Goal: Task Accomplishment & Management: Manage account settings

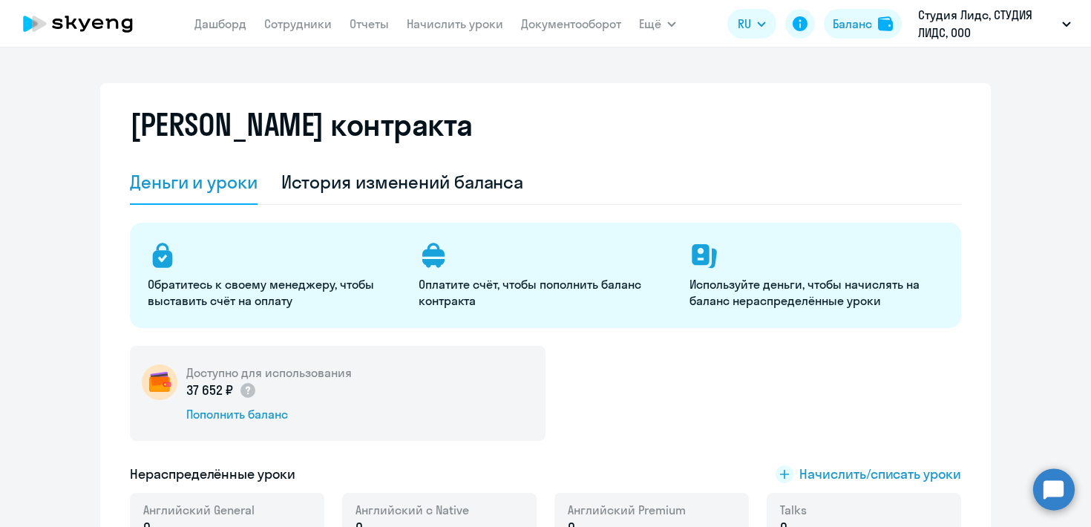
select select "english_adult_not_native_speaker"
click at [470, 20] on link "Начислить уроки" at bounding box center [455, 23] width 97 height 15
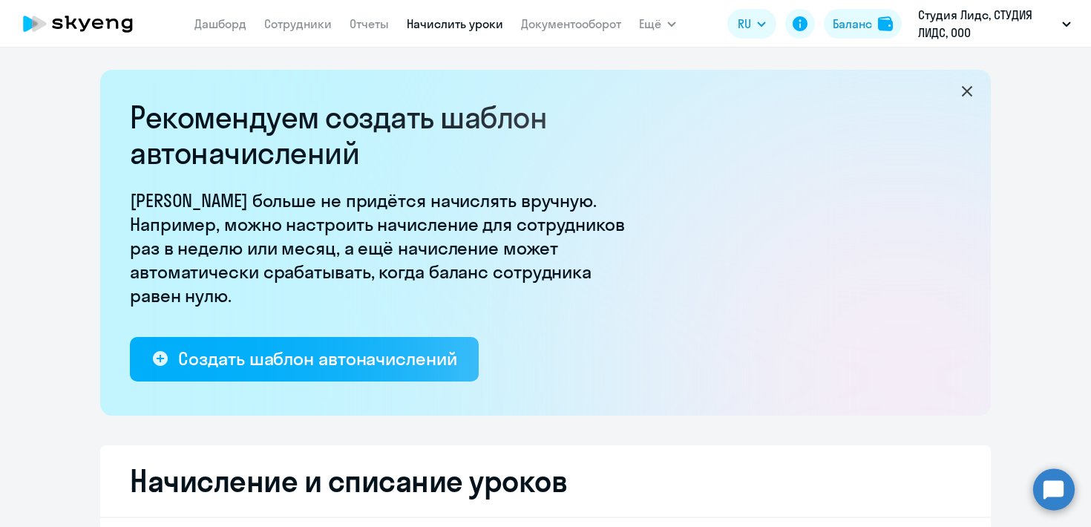
select select "10"
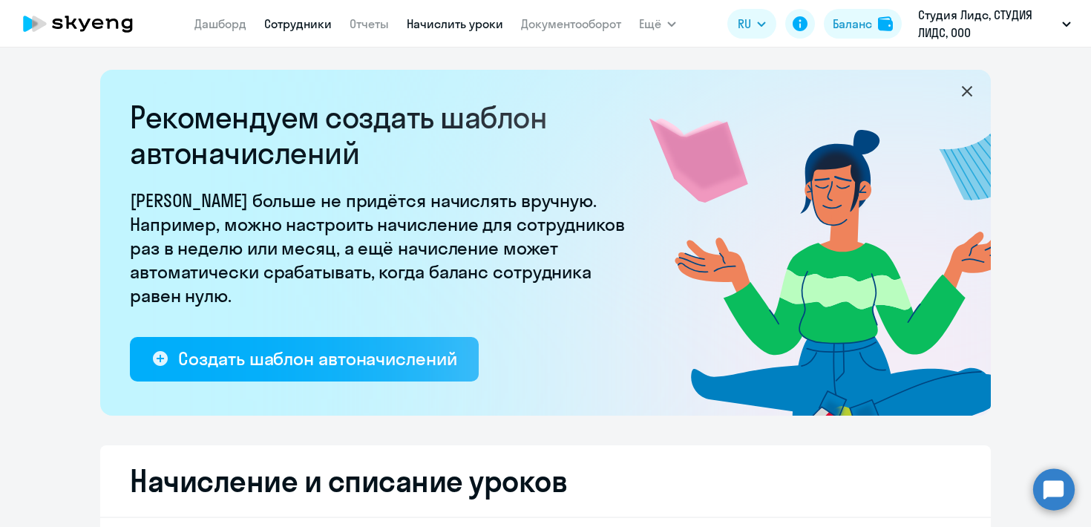
click at [318, 22] on link "Сотрудники" at bounding box center [298, 23] width 68 height 15
select select "30"
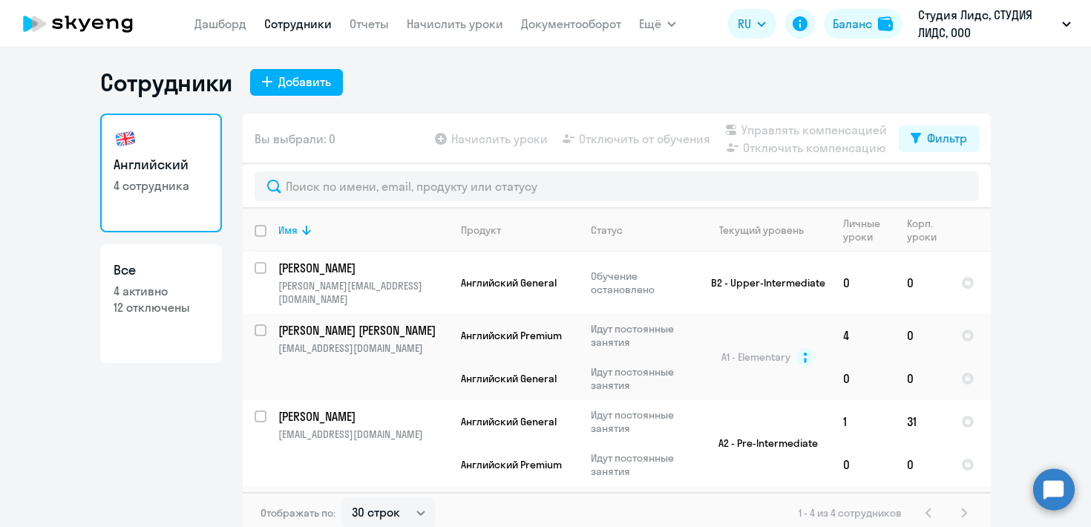
scroll to position [3, 0]
click at [696, 319] on td "A1 - Elementary" at bounding box center [762, 356] width 138 height 86
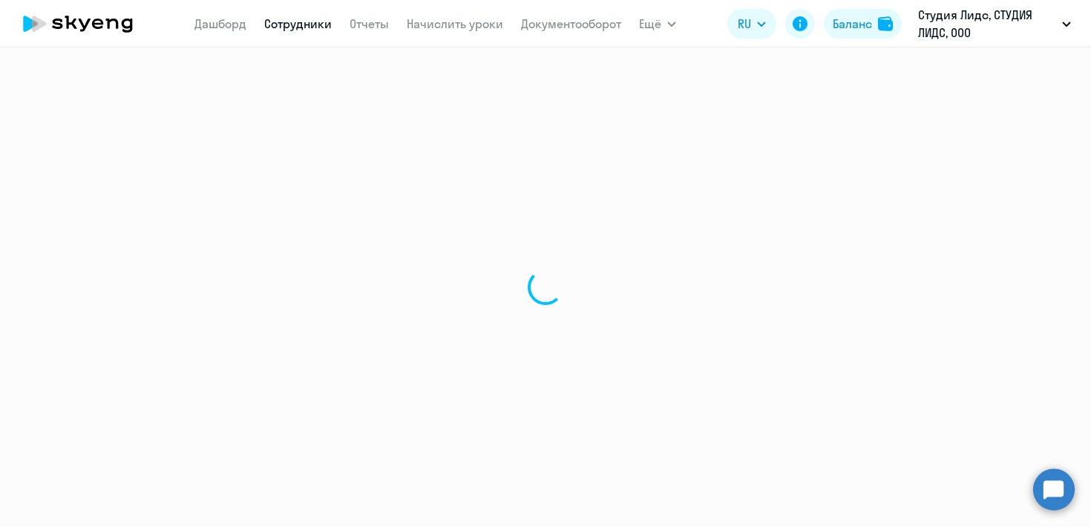
select select "english"
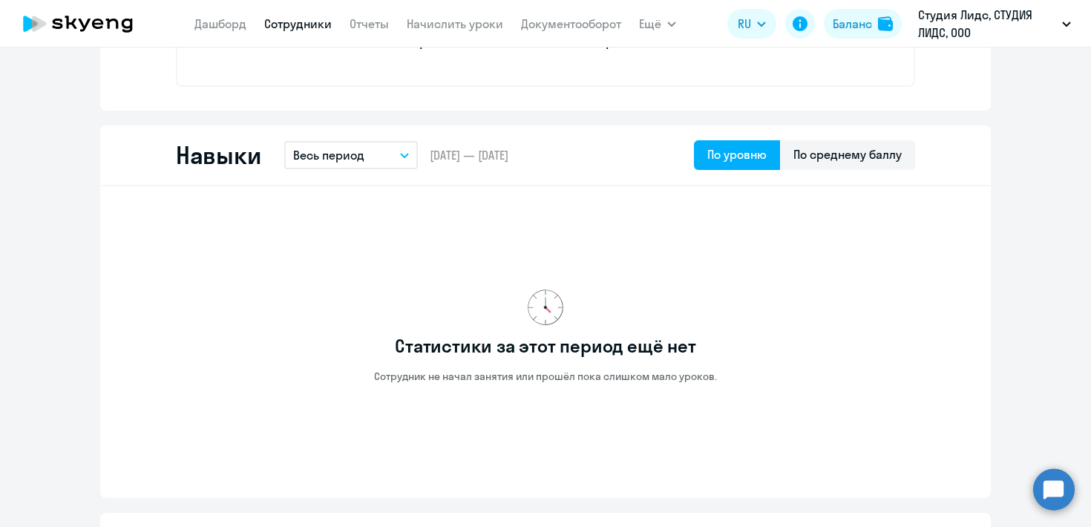
scroll to position [726, 0]
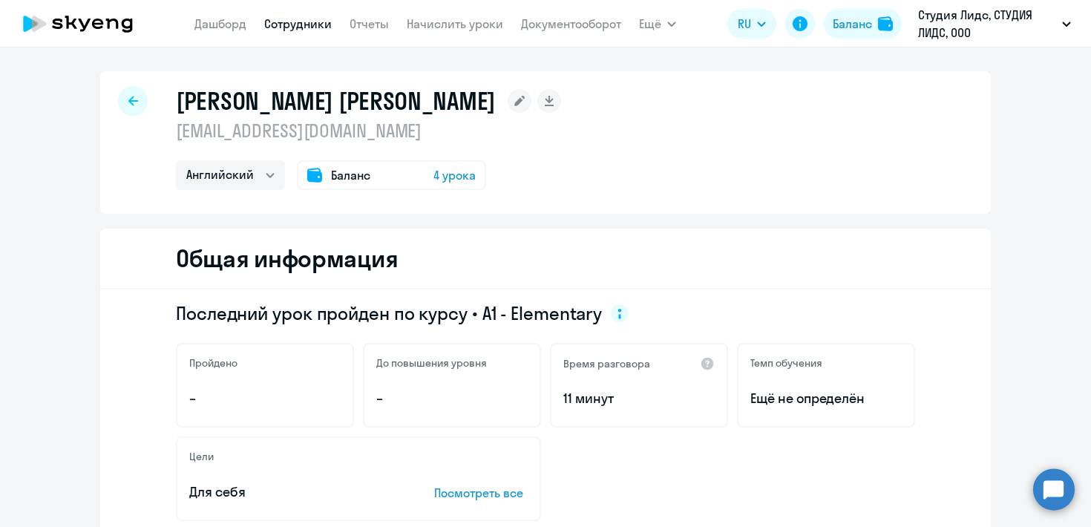
select select "30"
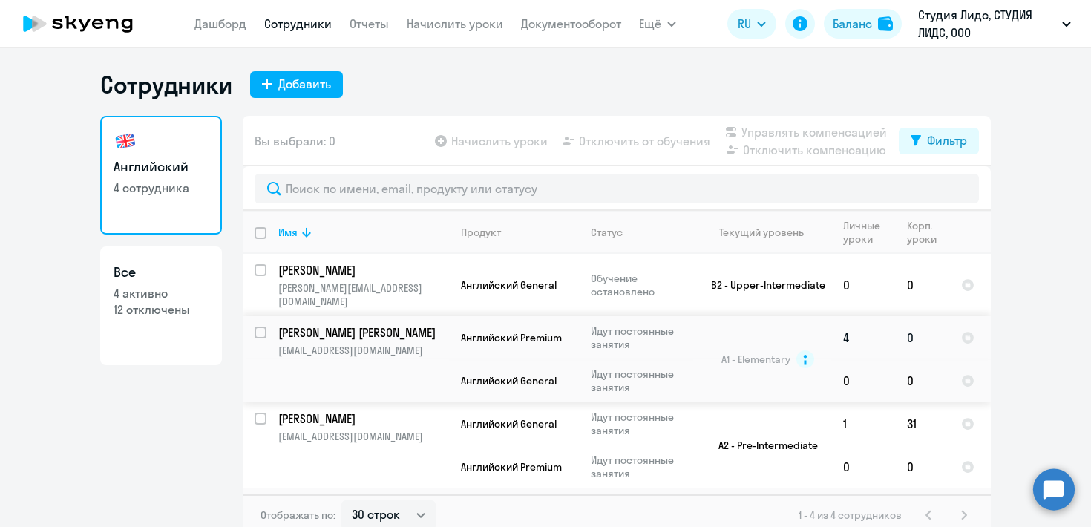
click at [331, 324] on p "[PERSON_NAME] [PERSON_NAME]" at bounding box center [362, 332] width 168 height 16
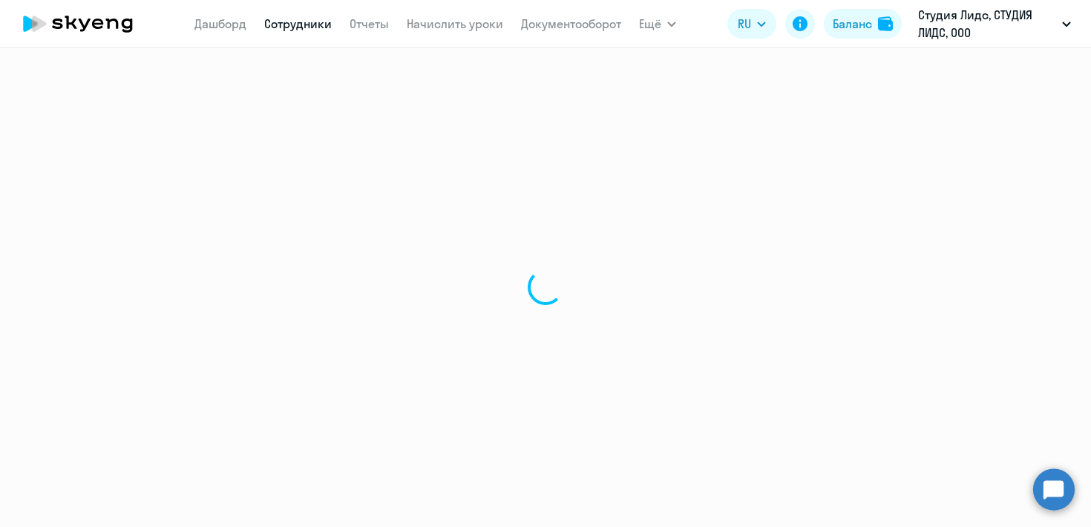
select select "english"
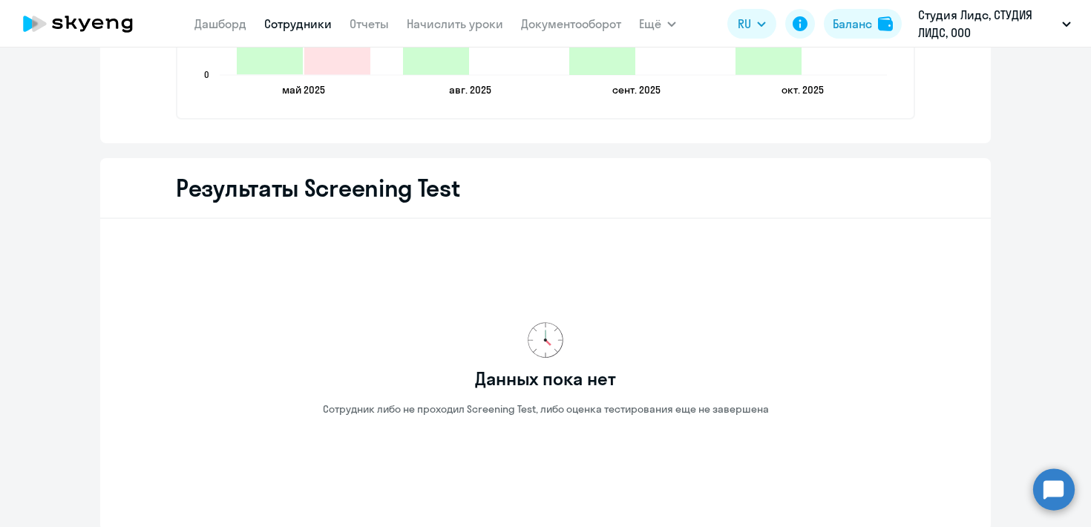
scroll to position [2337, 0]
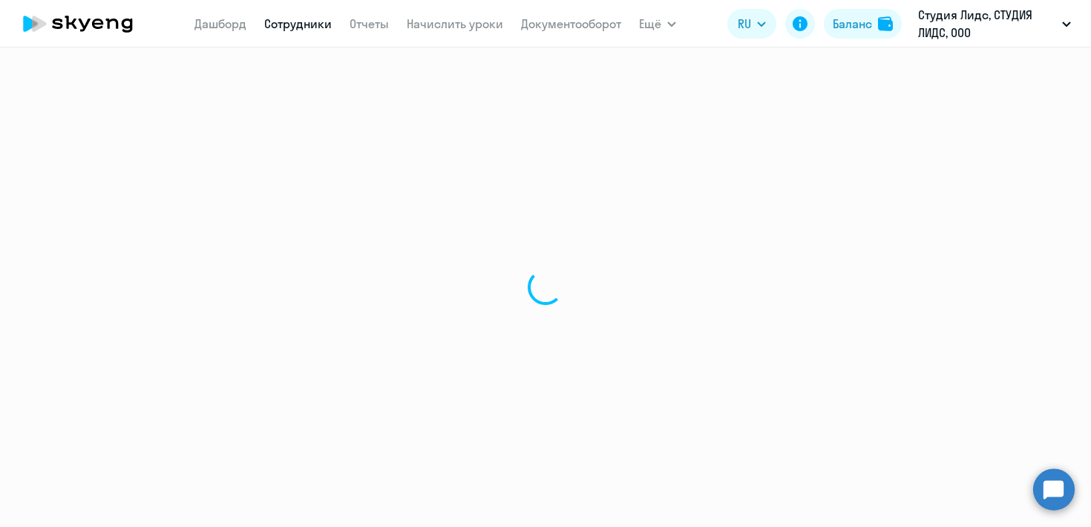
select select "30"
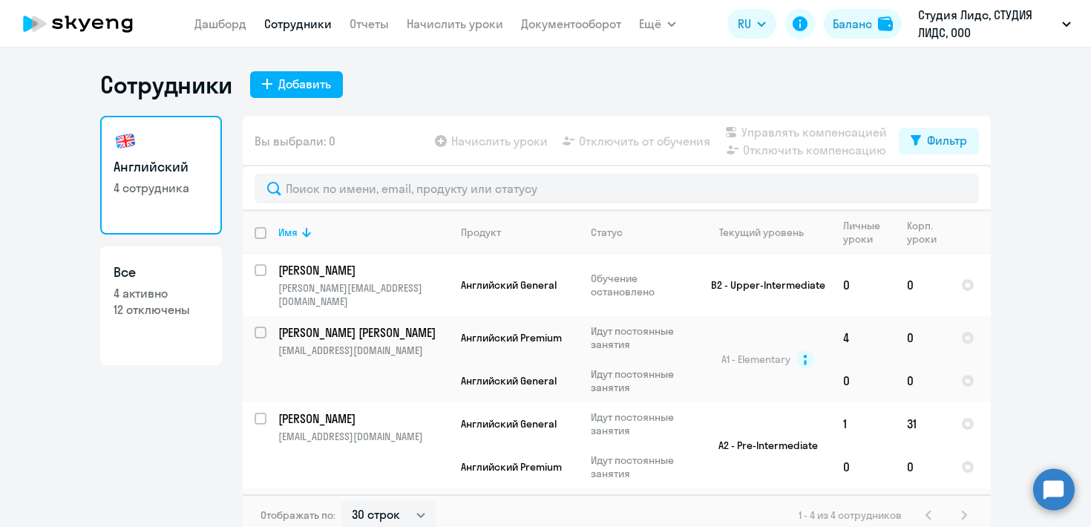
click at [471, 140] on app-table-action-button "Начислить уроки" at bounding box center [490, 141] width 116 height 18
click at [257, 327] on input "select row 14927584" at bounding box center [270, 342] width 30 height 30
checkbox input "true"
click at [468, 147] on span "Начислить уроки" at bounding box center [499, 141] width 97 height 18
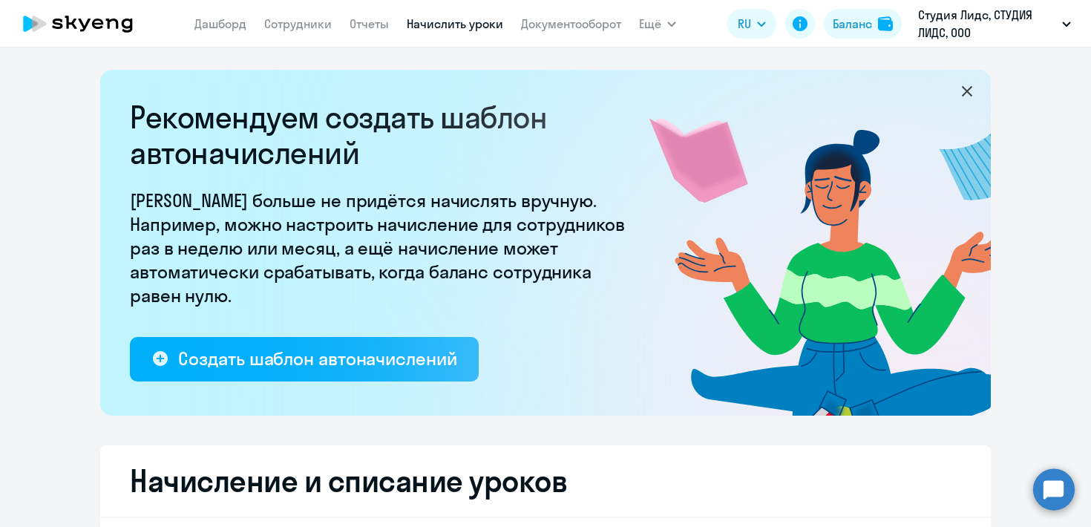
select select "10"
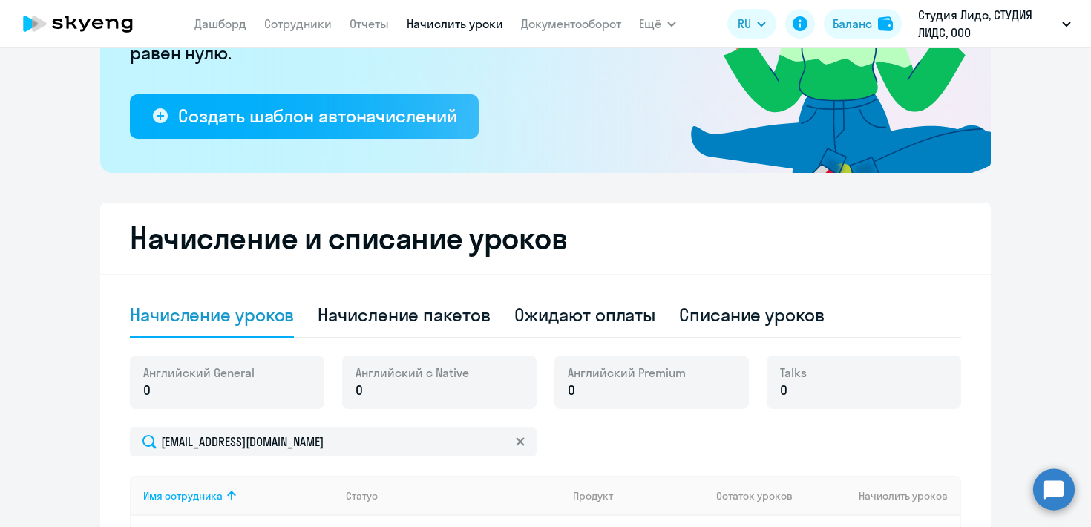
scroll to position [356, 0]
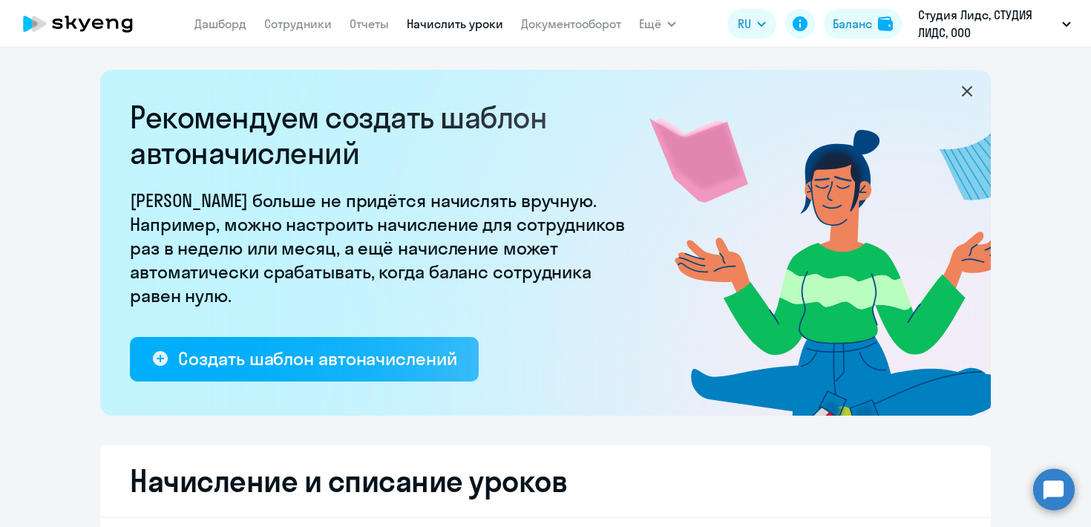
select select "30"
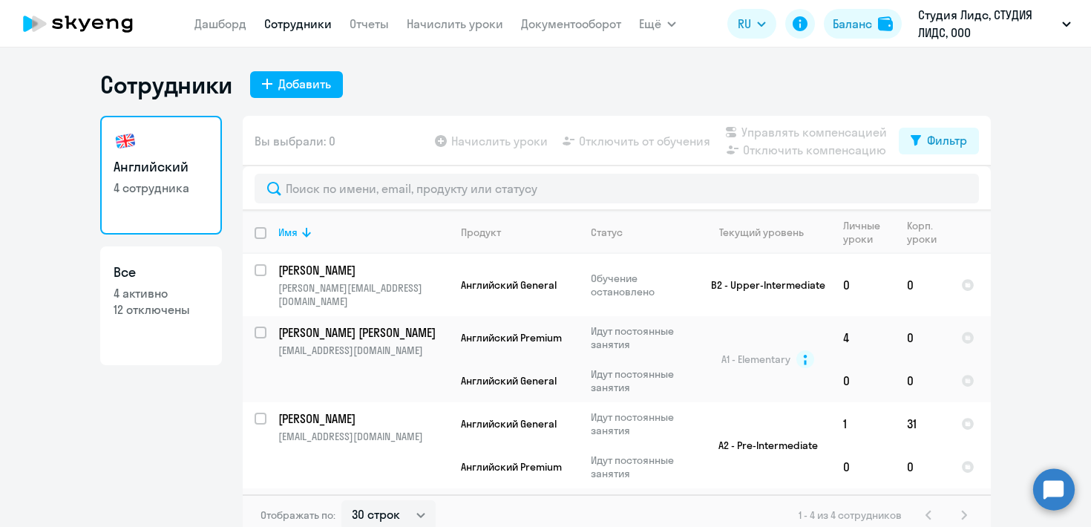
click at [434, 33] on nav "[PERSON_NAME] Отчеты Начислить уроки Документооборот" at bounding box center [408, 24] width 427 height 30
click at [433, 30] on link "Начислить уроки" at bounding box center [455, 23] width 97 height 15
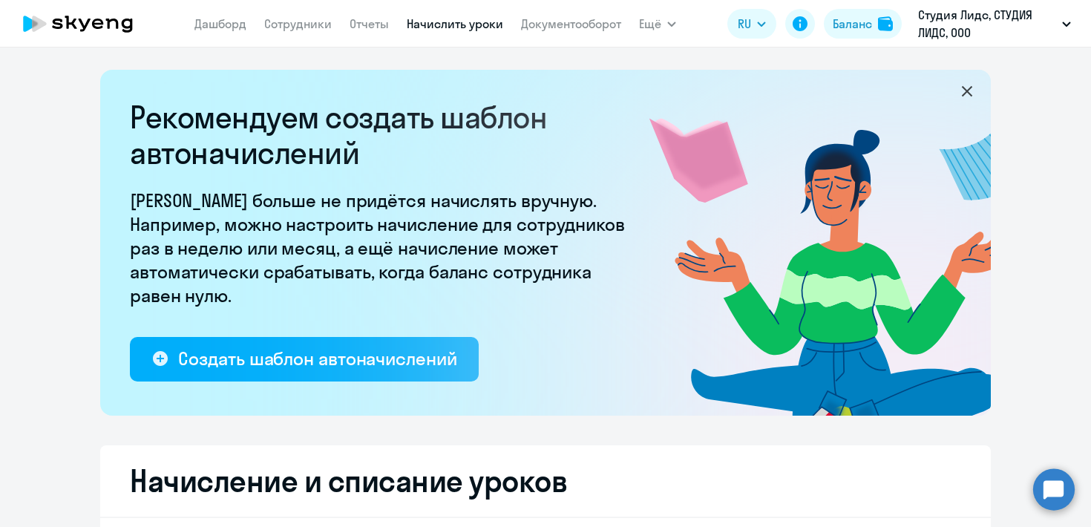
select select "10"
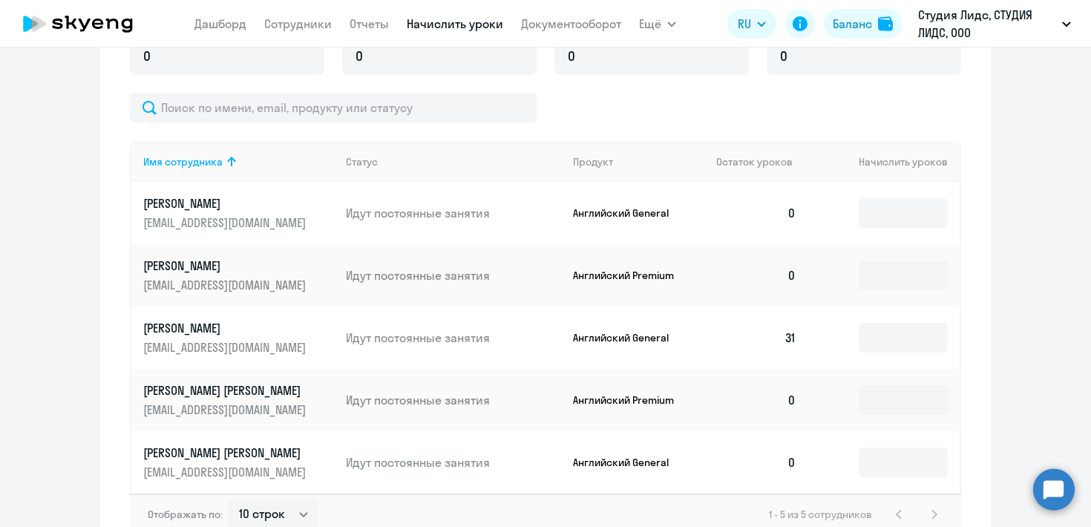
scroll to position [591, 0]
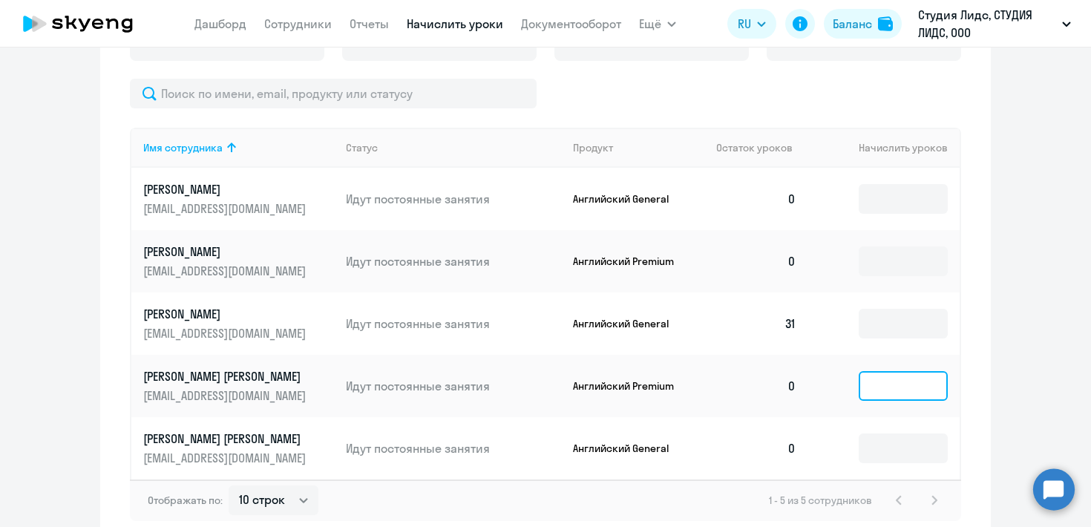
click at [869, 392] on input at bounding box center [903, 386] width 89 height 30
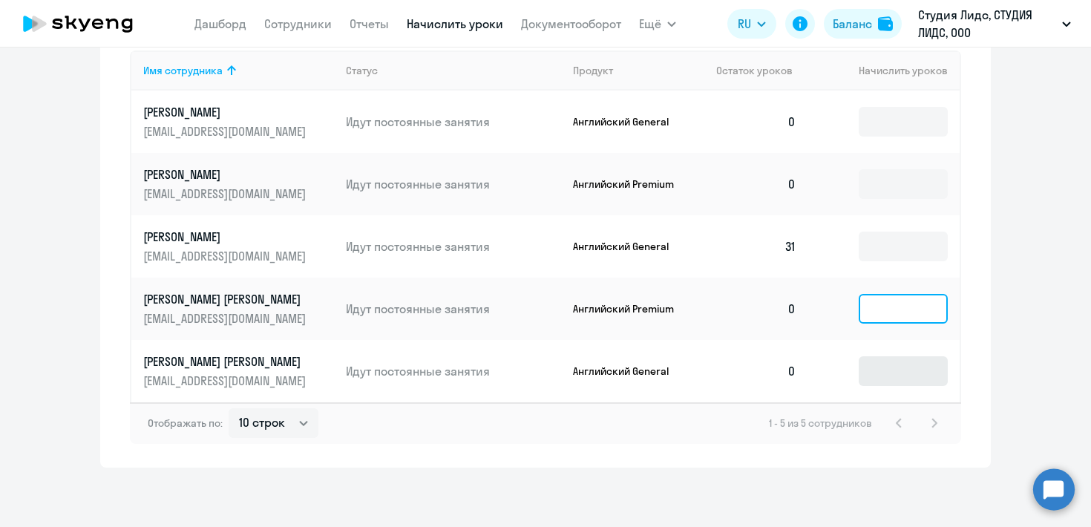
scroll to position [555, 0]
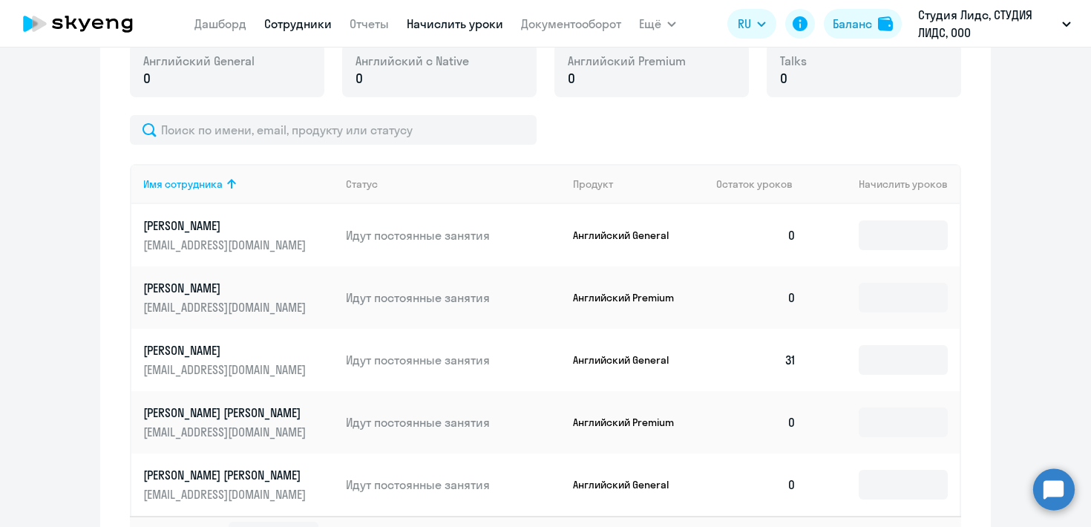
click at [297, 27] on link "Сотрудники" at bounding box center [298, 23] width 68 height 15
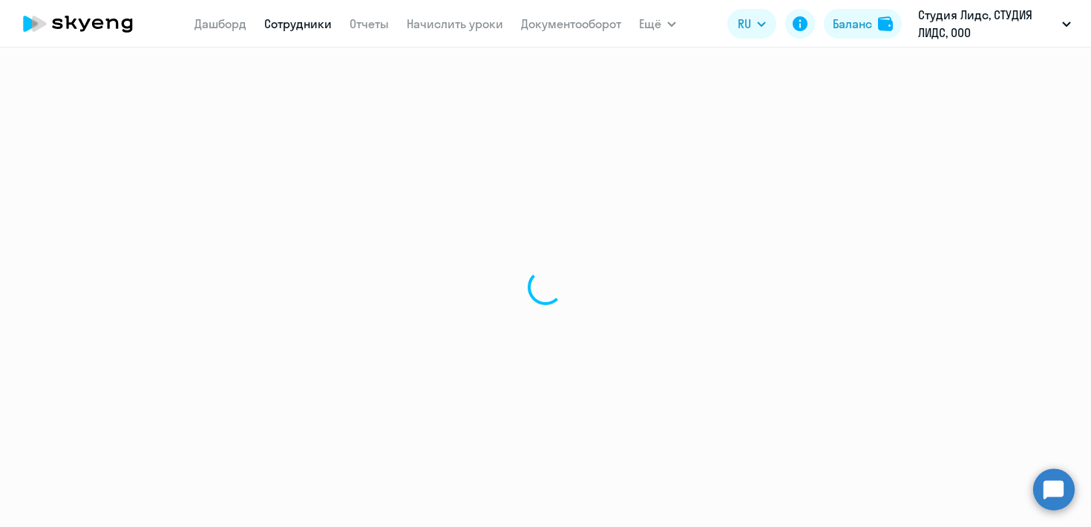
select select "30"
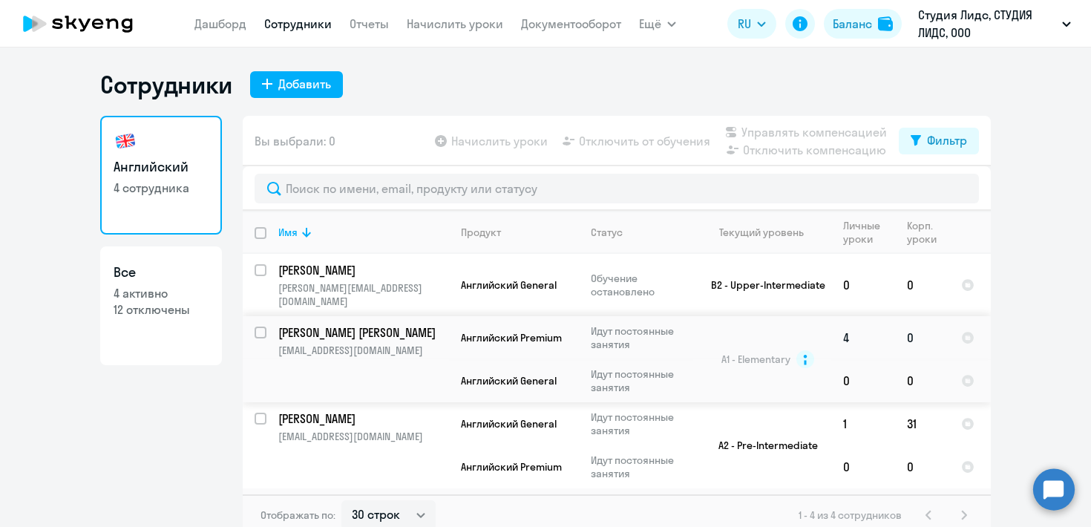
click at [255, 327] on input "select row 14927584" at bounding box center [270, 342] width 30 height 30
checkbox input "true"
click at [851, 134] on span "Управлять компенсацией" at bounding box center [815, 132] width 146 height 18
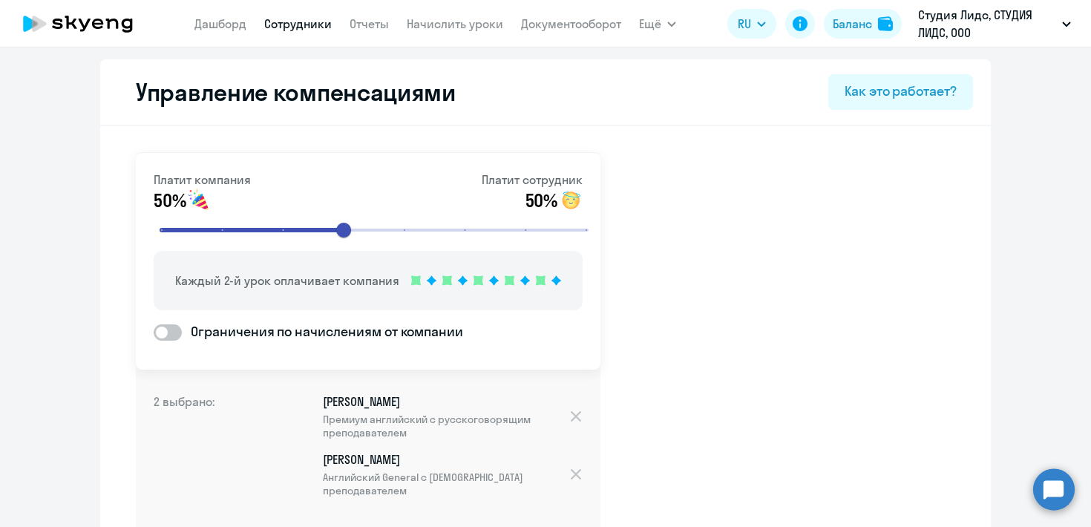
select select "30"
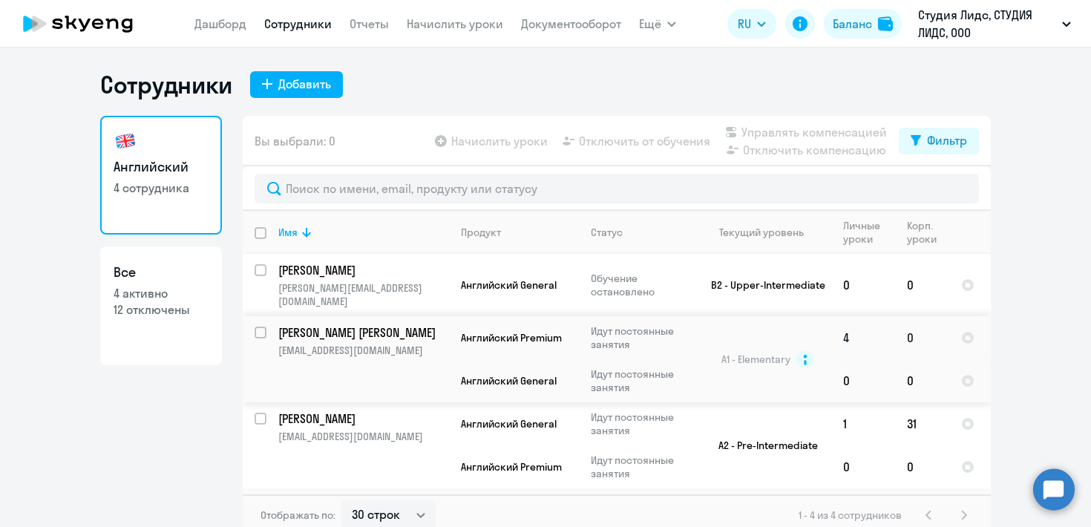
click at [267, 317] on td "[PERSON_NAME] [PERSON_NAME] [PERSON_NAME][EMAIL_ADDRESS][DOMAIN_NAME]" at bounding box center [358, 359] width 183 height 86
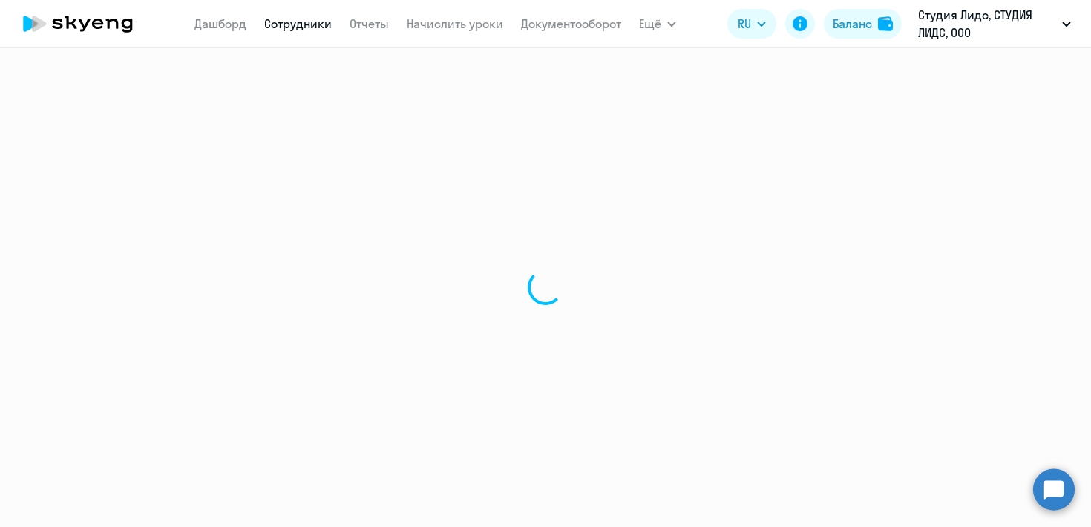
select select "english"
select select "30"
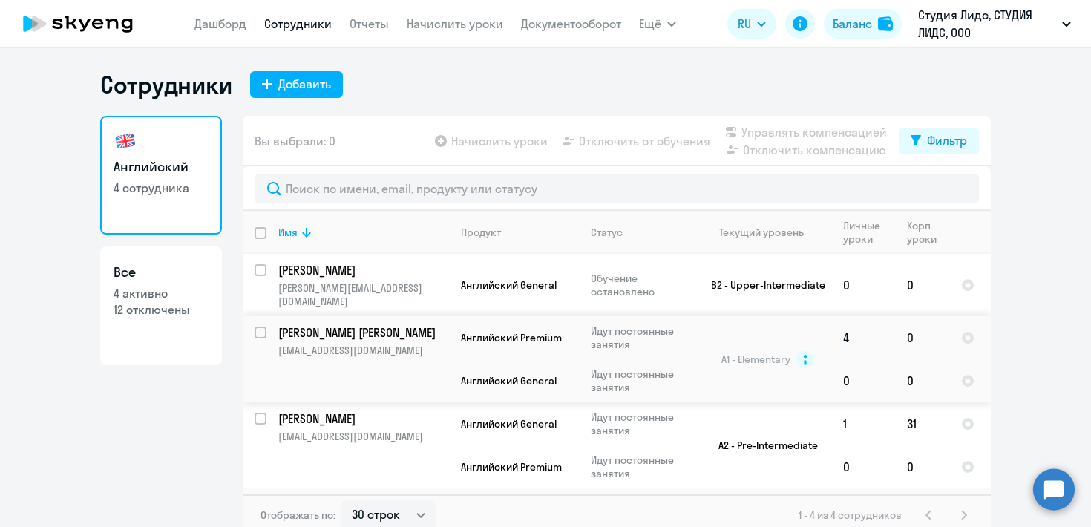
click at [255, 327] on input "select row 14927584" at bounding box center [270, 342] width 30 height 30
checkbox input "true"
click at [460, 146] on span "Начислить уроки" at bounding box center [499, 141] width 97 height 18
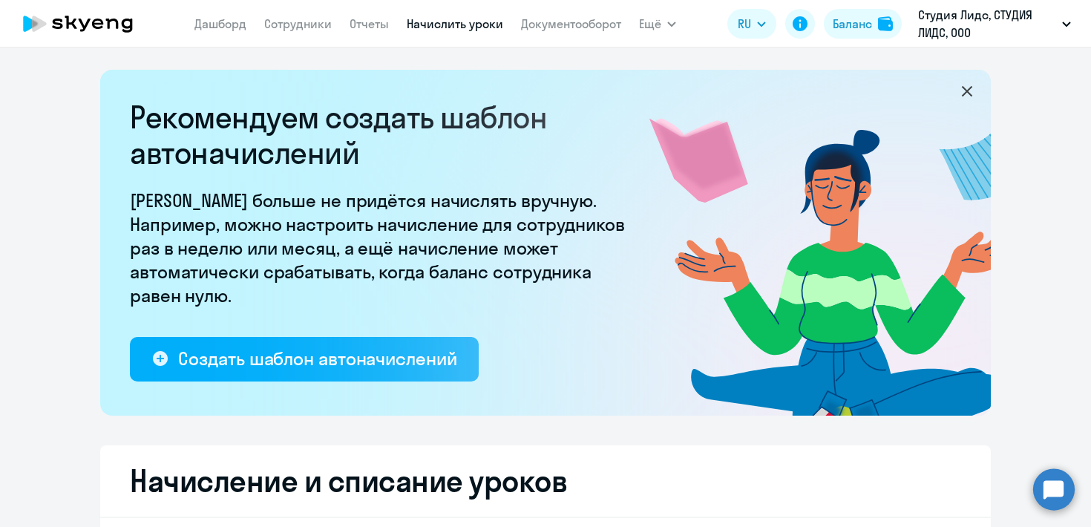
select select "10"
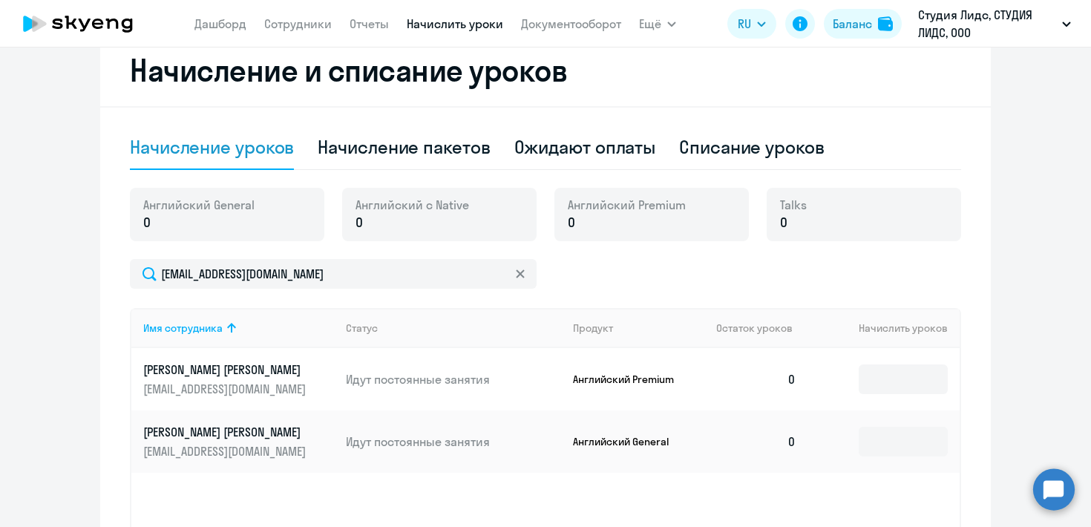
scroll to position [470, 0]
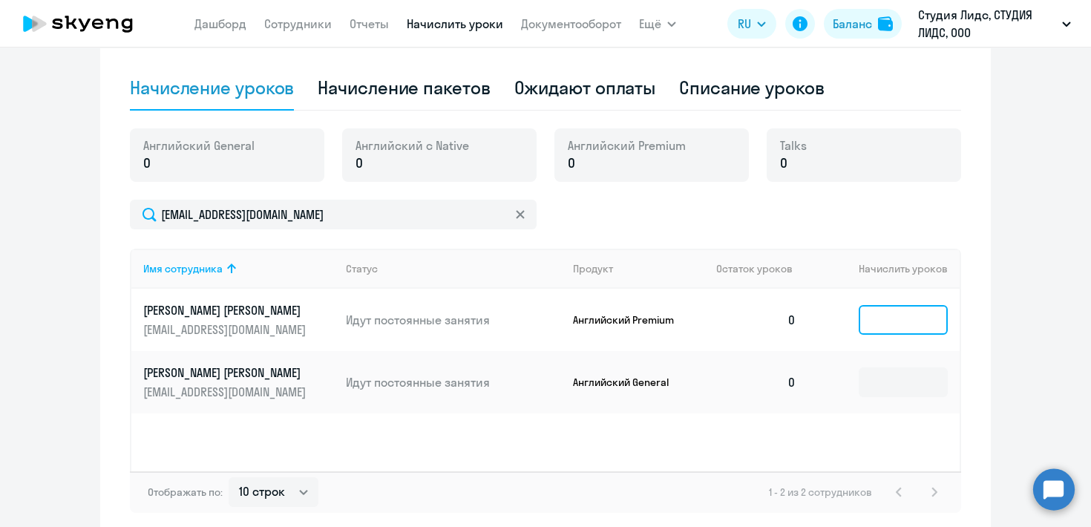
click at [872, 324] on input at bounding box center [903, 320] width 89 height 30
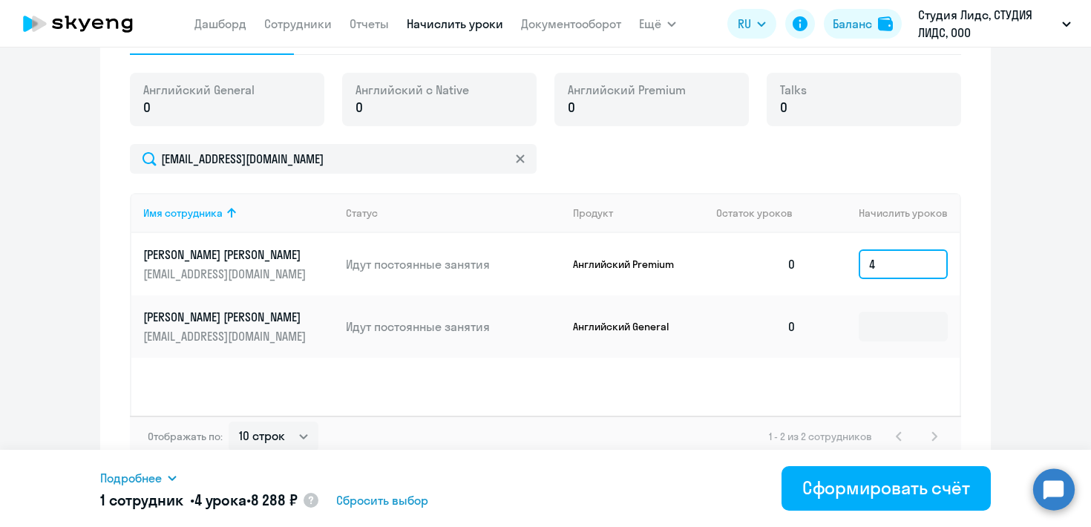
scroll to position [539, 0]
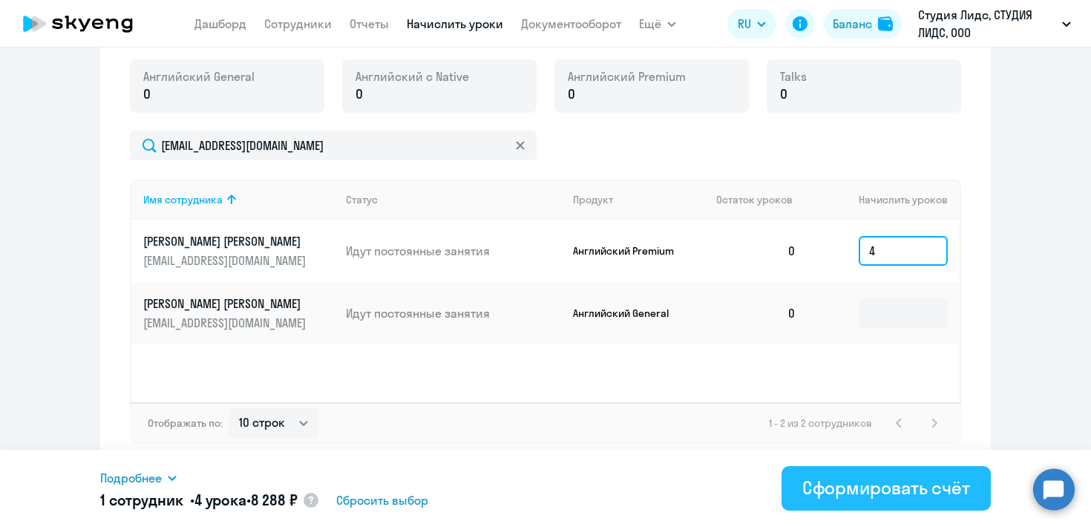
type input "4"
click at [847, 493] on div "Сформировать счёт" at bounding box center [887, 488] width 168 height 24
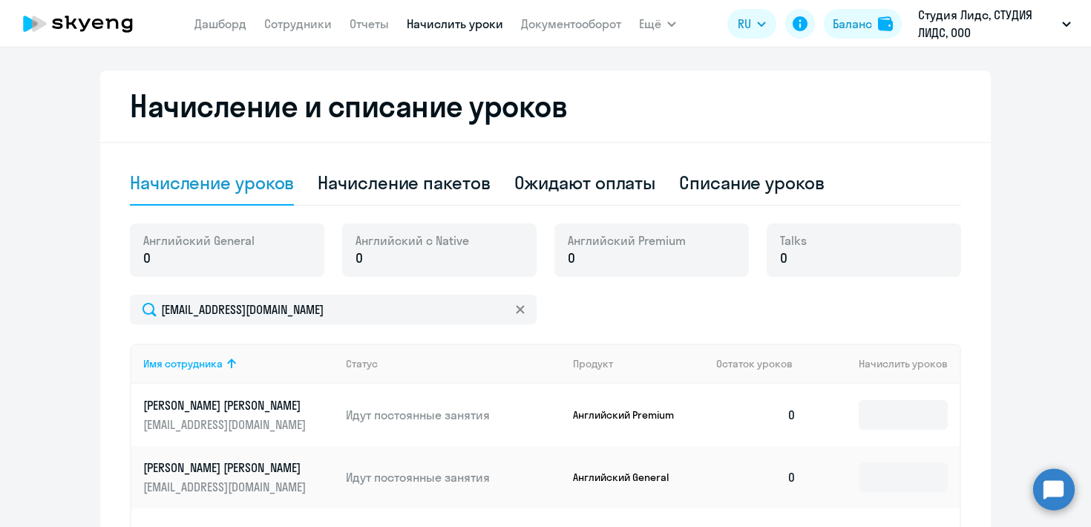
scroll to position [52, 0]
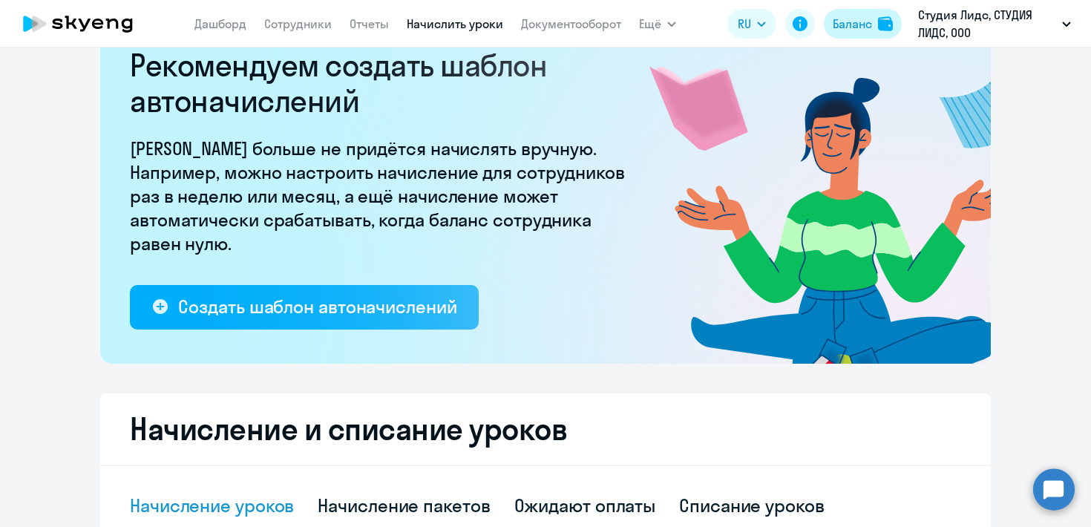
click at [868, 28] on div "Баланс" at bounding box center [852, 24] width 39 height 18
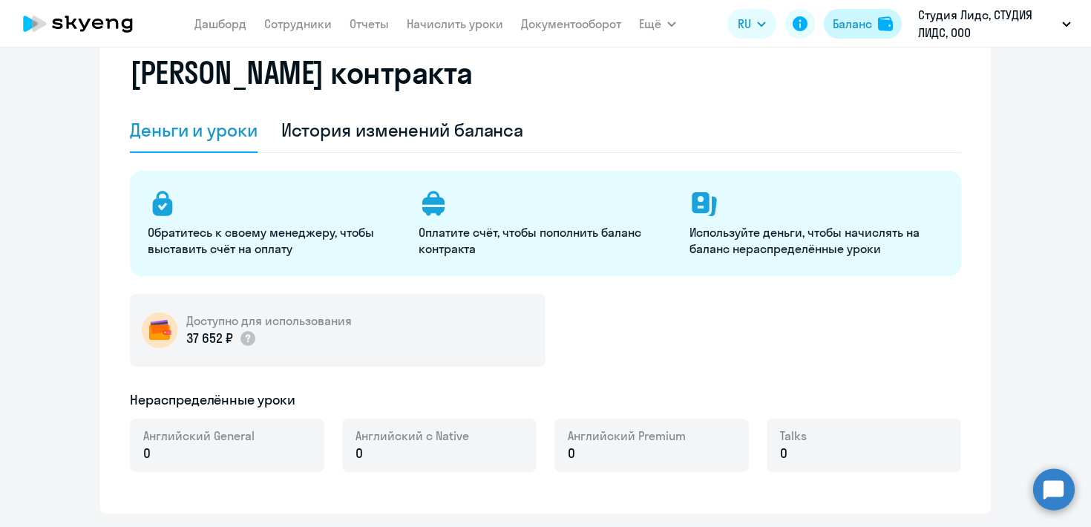
select select "english_adult_not_native_speaker"
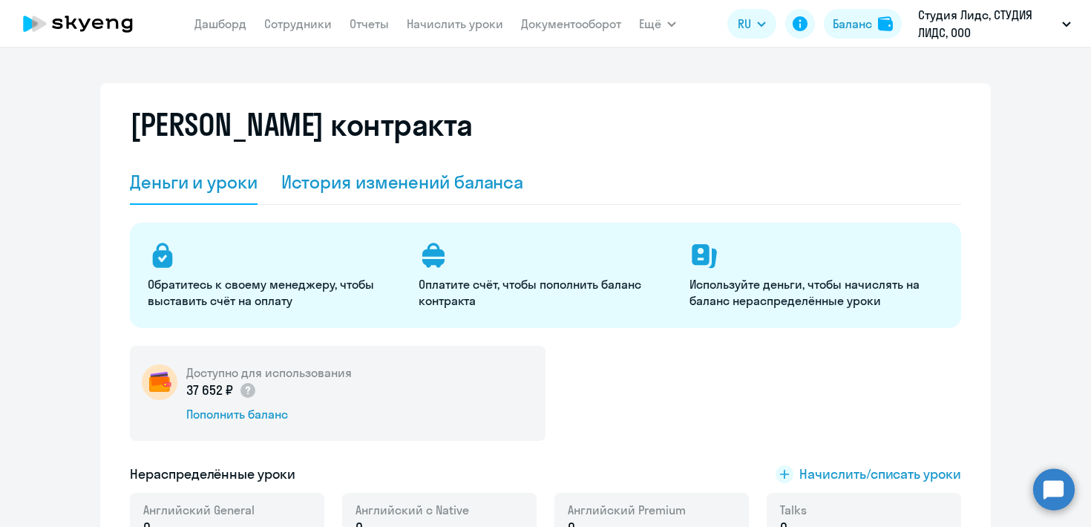
click at [316, 186] on div "История изменений баланса" at bounding box center [402, 182] width 243 height 24
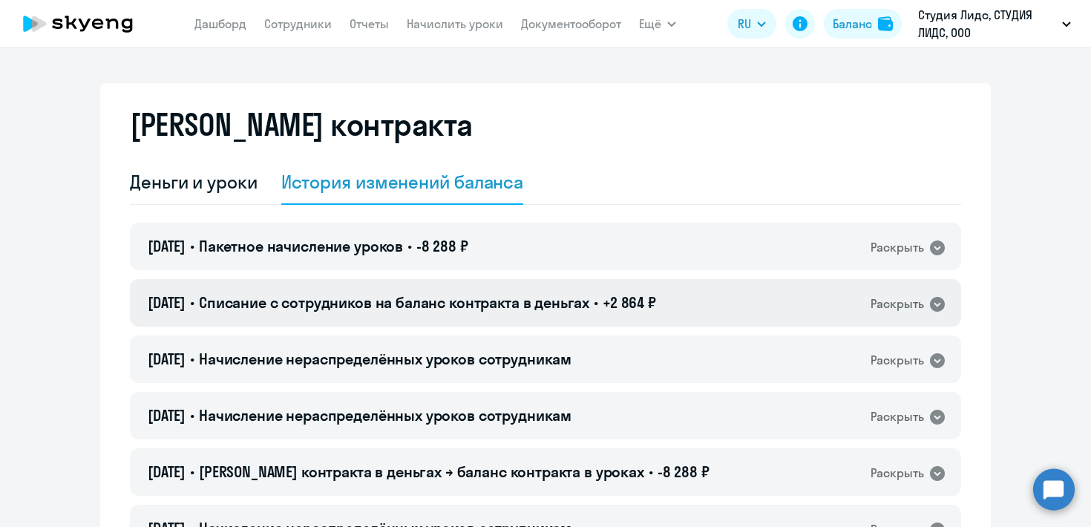
click at [895, 310] on div "Раскрыть" at bounding box center [897, 304] width 53 height 19
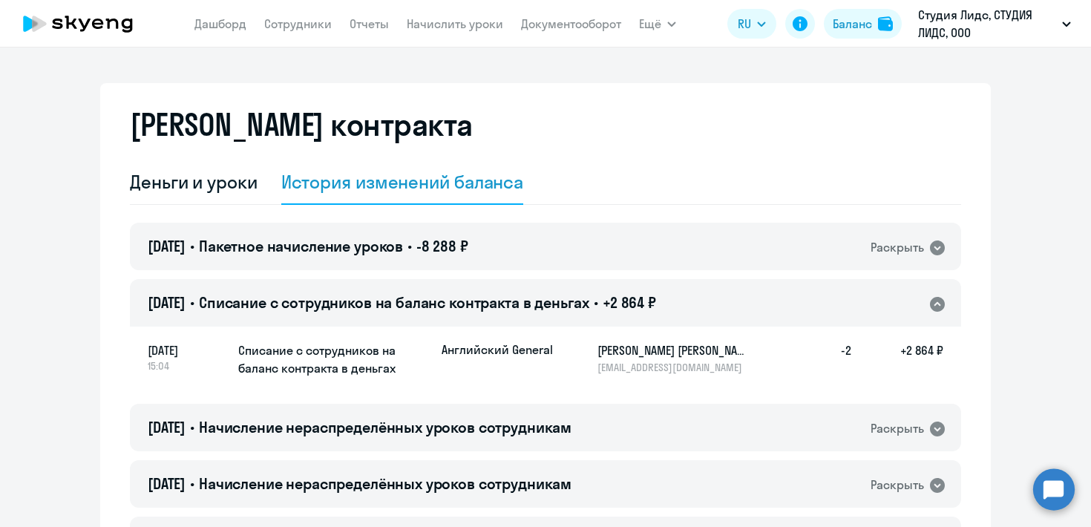
click at [895, 308] on div "Раскрыть" at bounding box center [897, 304] width 53 height 19
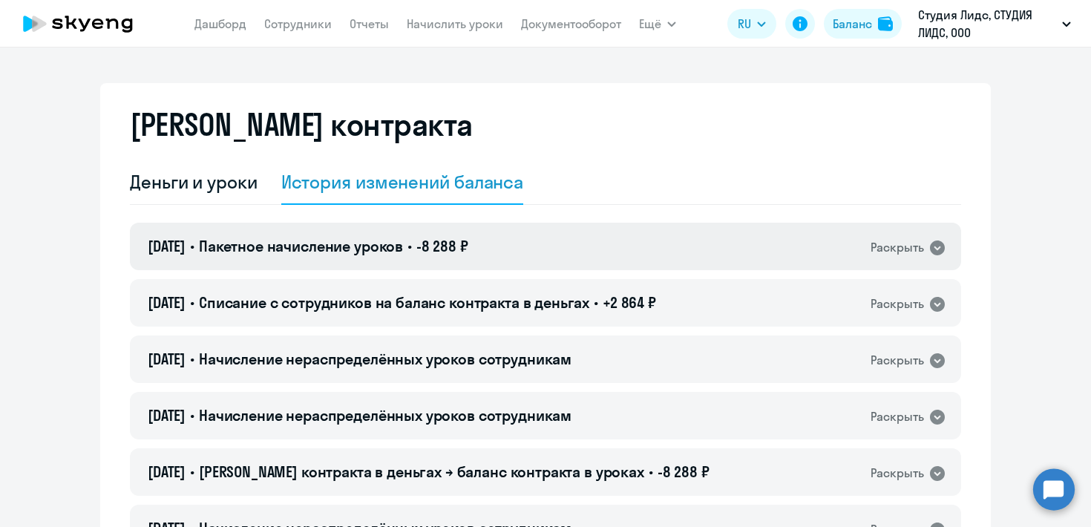
click at [873, 257] on div "[DATE] • Пакетное начисление уроков • -8 288 ₽ Раскрыть" at bounding box center [545, 247] width 831 height 48
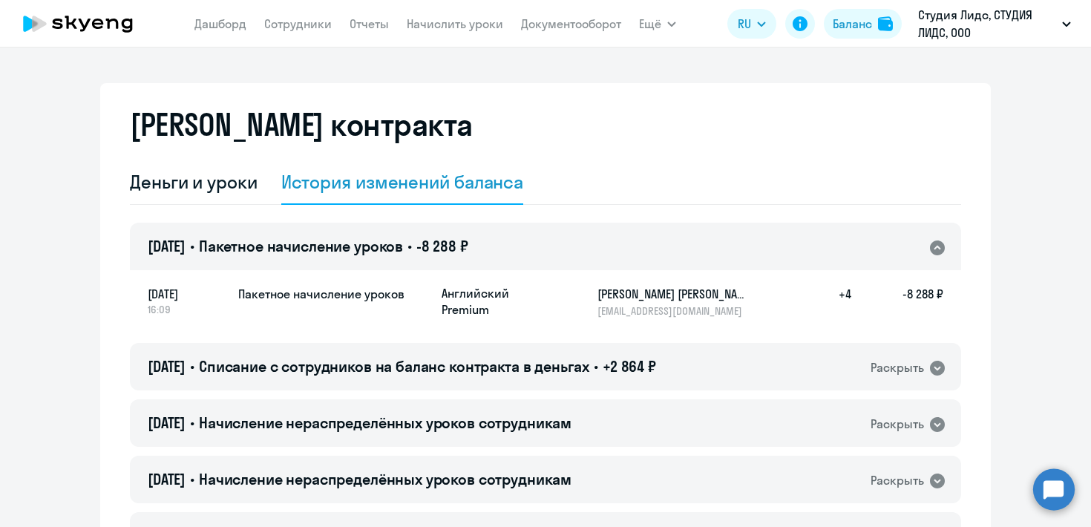
click at [873, 257] on div "[DATE] • Пакетное начисление уроков • -8 288 ₽ Раскрыть" at bounding box center [545, 247] width 831 height 48
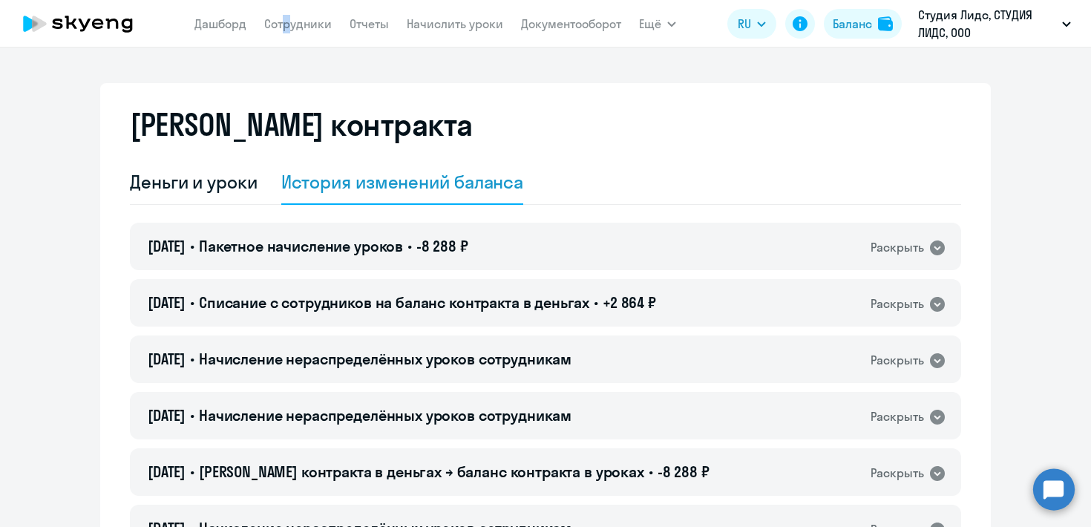
click at [280, 31] on app-menu-item-link "Сотрудники" at bounding box center [298, 24] width 68 height 19
click at [282, 30] on link "Сотрудники" at bounding box center [298, 23] width 68 height 15
select select "30"
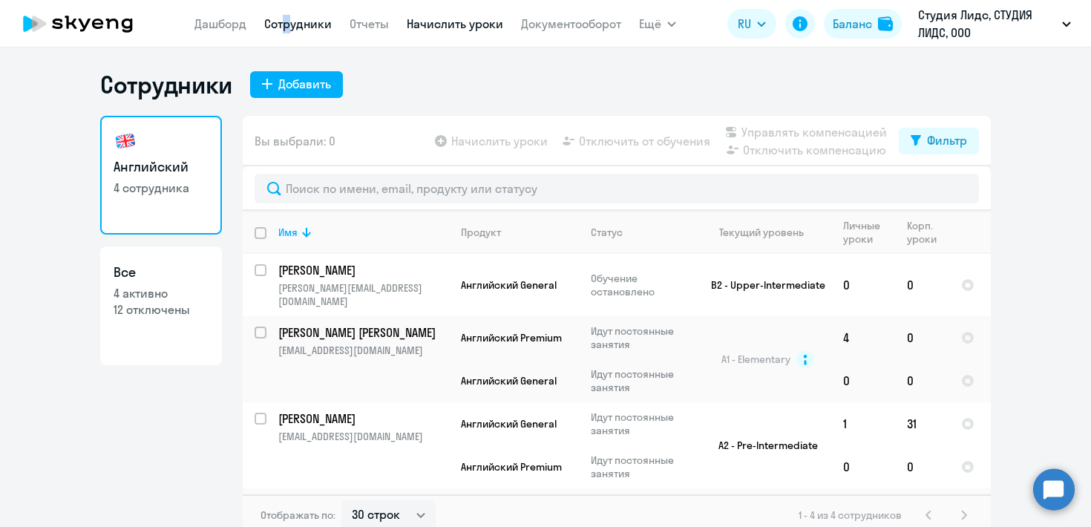
click at [435, 29] on link "Начислить уроки" at bounding box center [455, 23] width 97 height 15
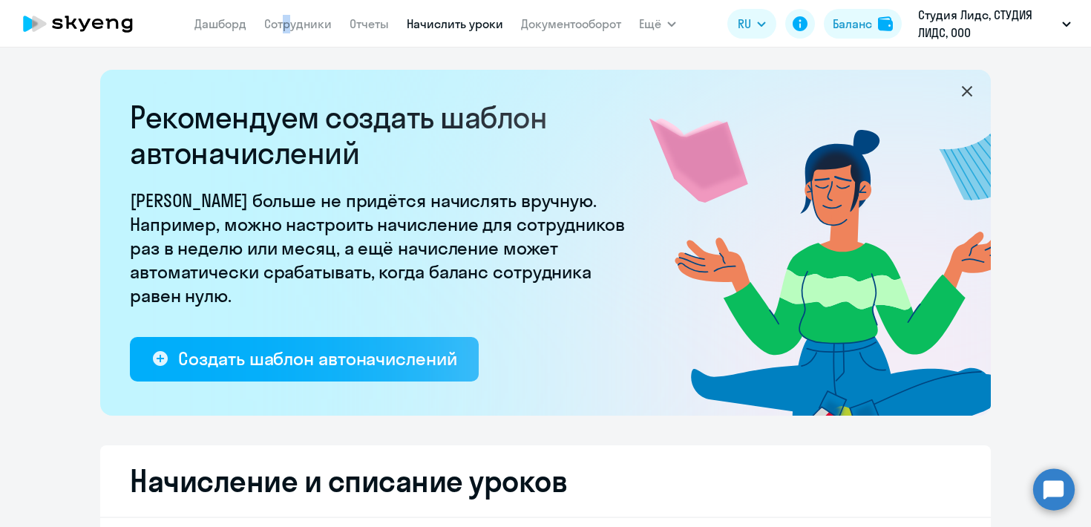
select select "10"
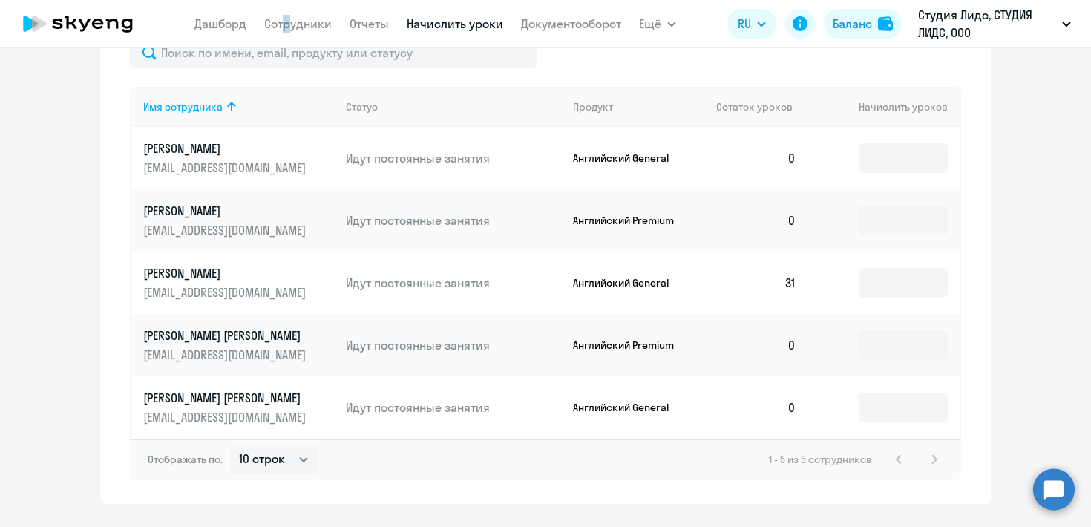
scroll to position [647, 0]
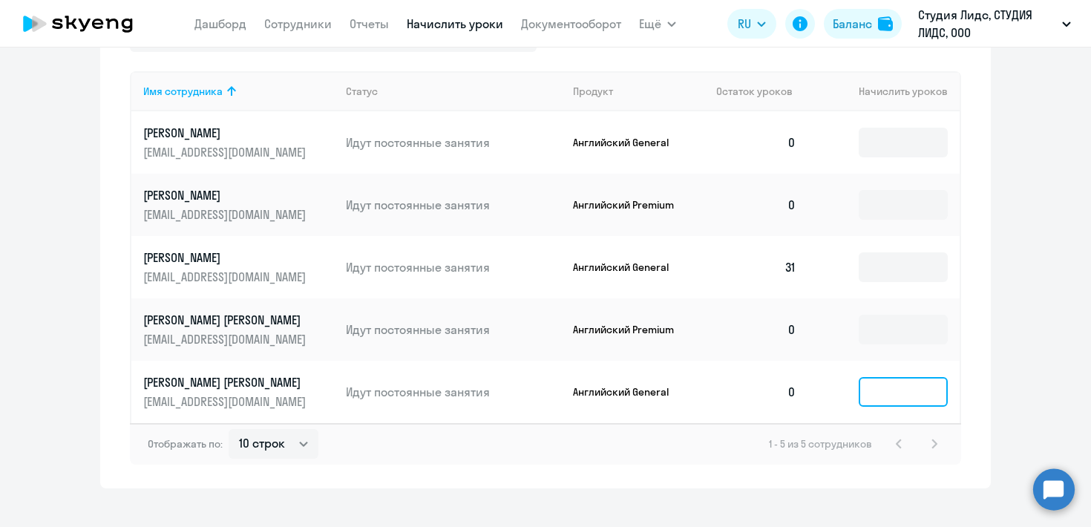
click at [872, 396] on input at bounding box center [903, 392] width 89 height 30
click at [191, 387] on p "[PERSON_NAME] [PERSON_NAME]" at bounding box center [226, 382] width 166 height 16
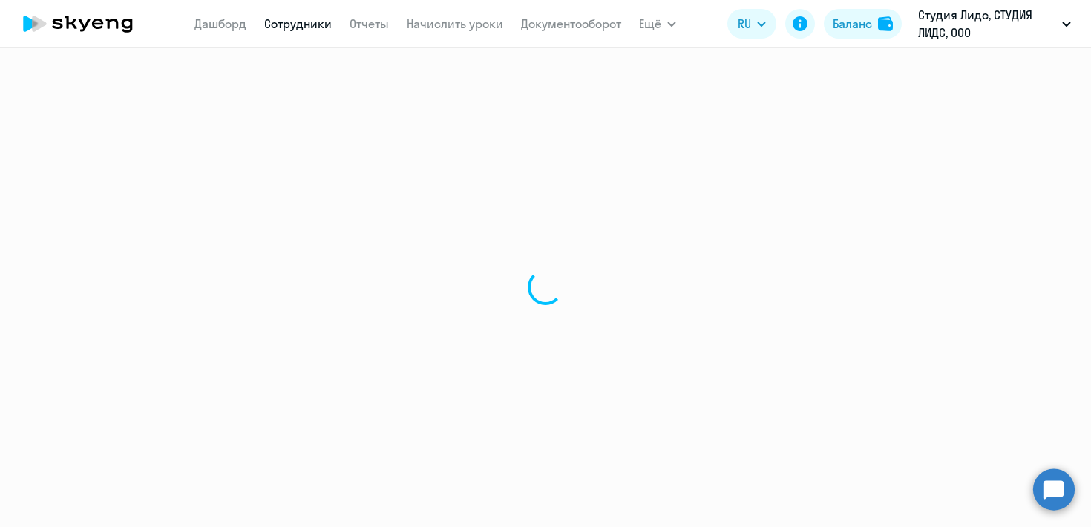
select select "english"
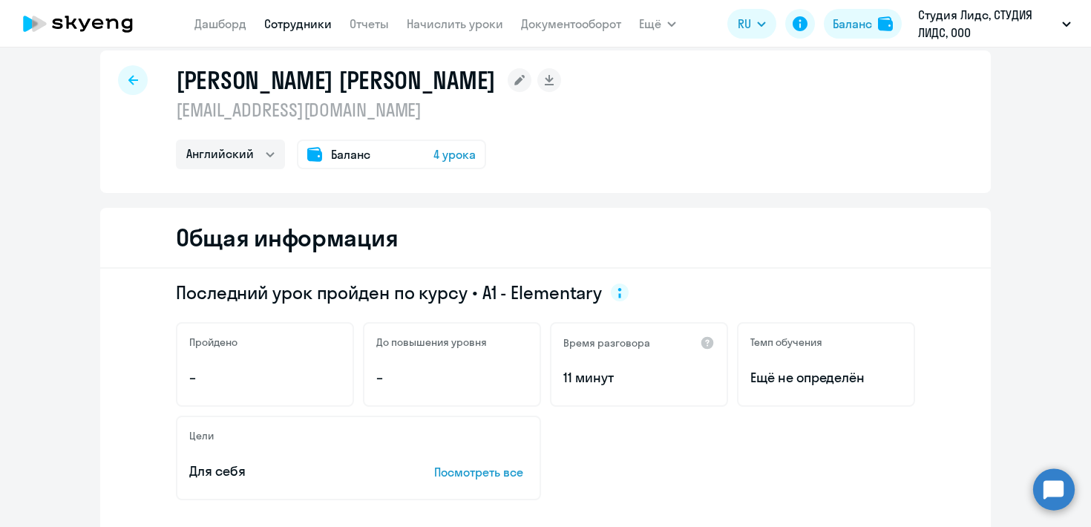
scroll to position [98, 0]
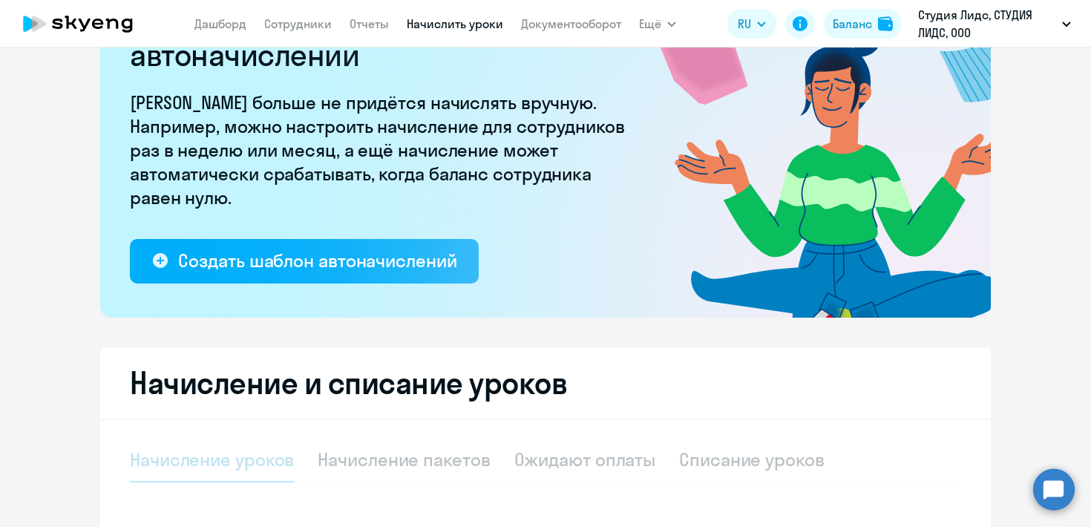
select select "10"
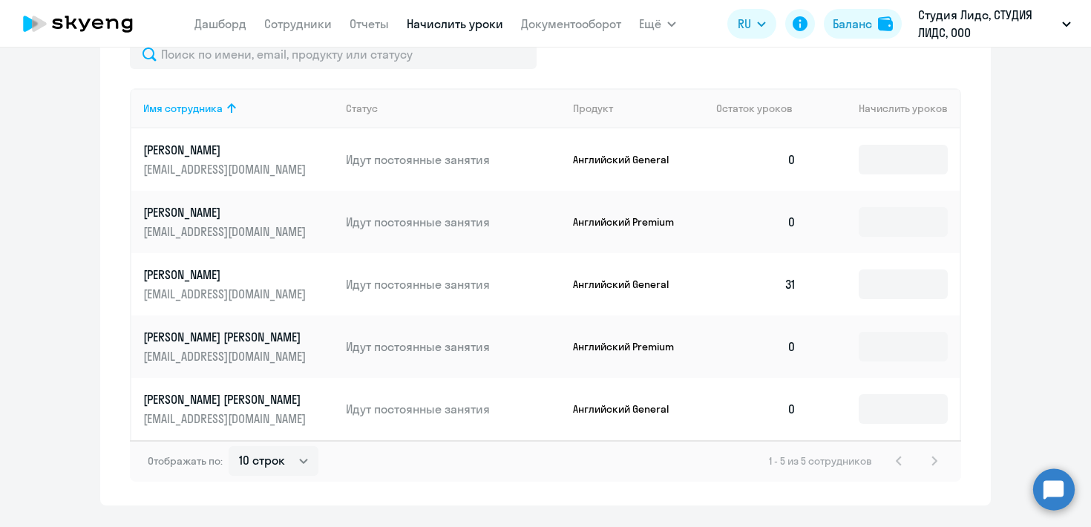
scroll to position [668, 0]
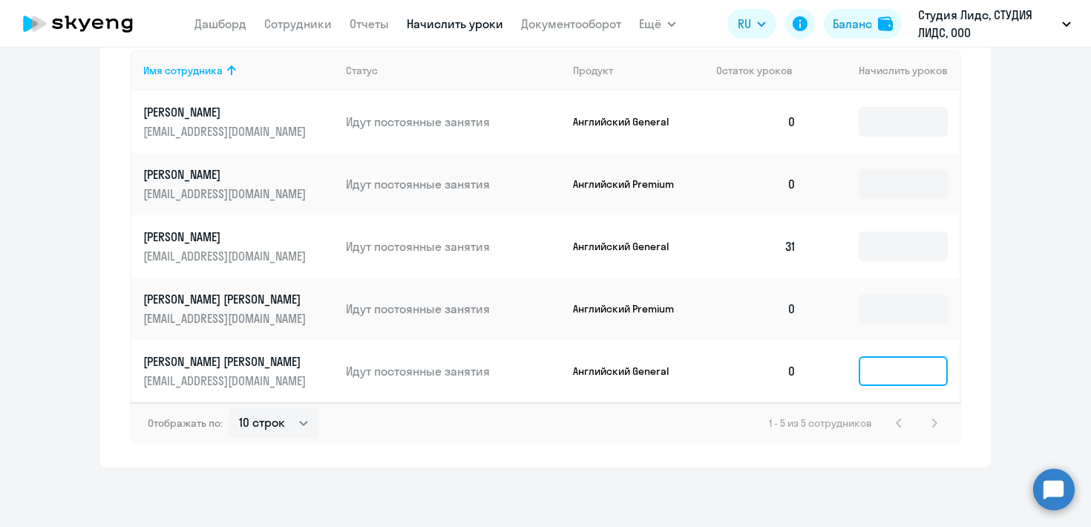
click at [900, 371] on input at bounding box center [903, 371] width 89 height 30
type input "4"
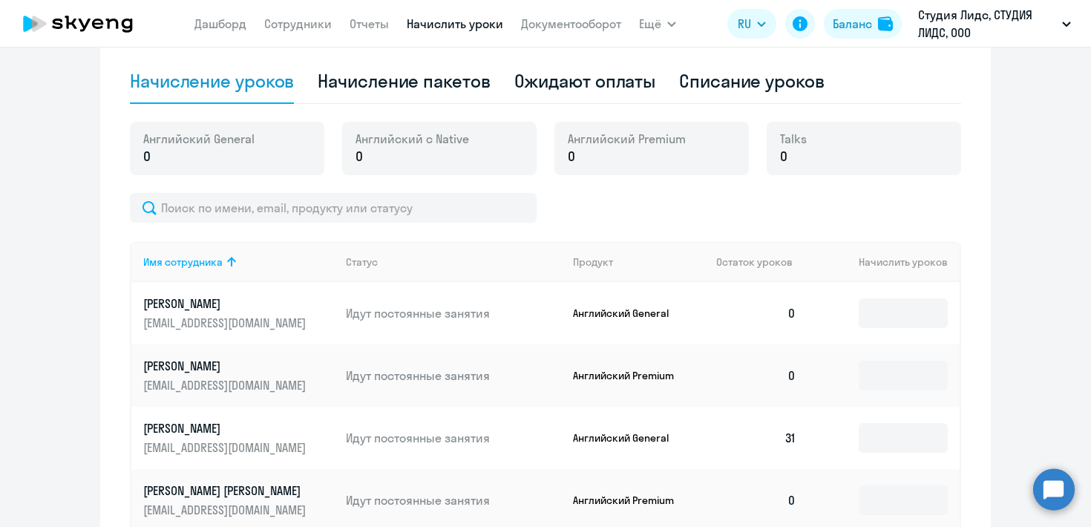
scroll to position [209, 0]
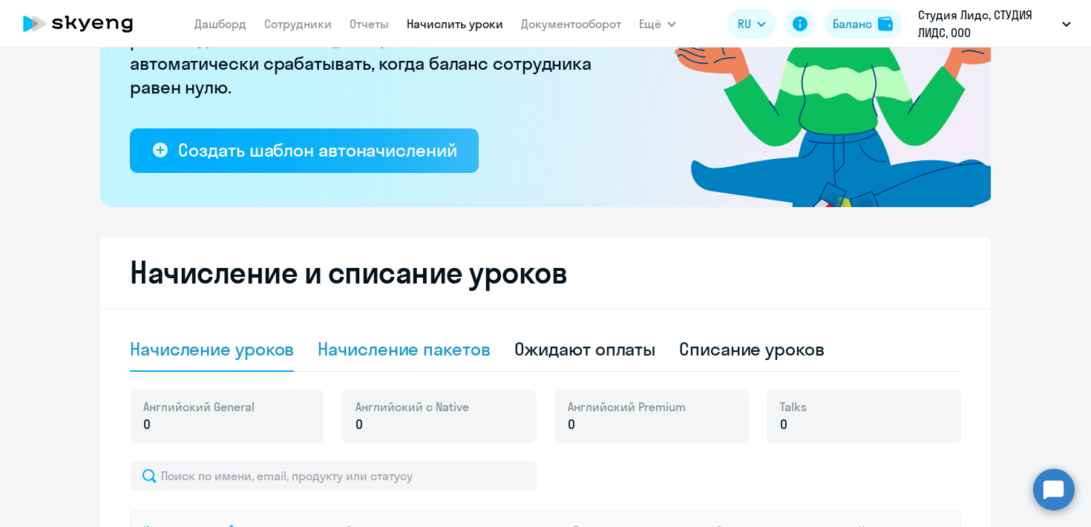
click at [463, 357] on div "Начисление пакетов" at bounding box center [404, 349] width 172 height 24
select select "10"
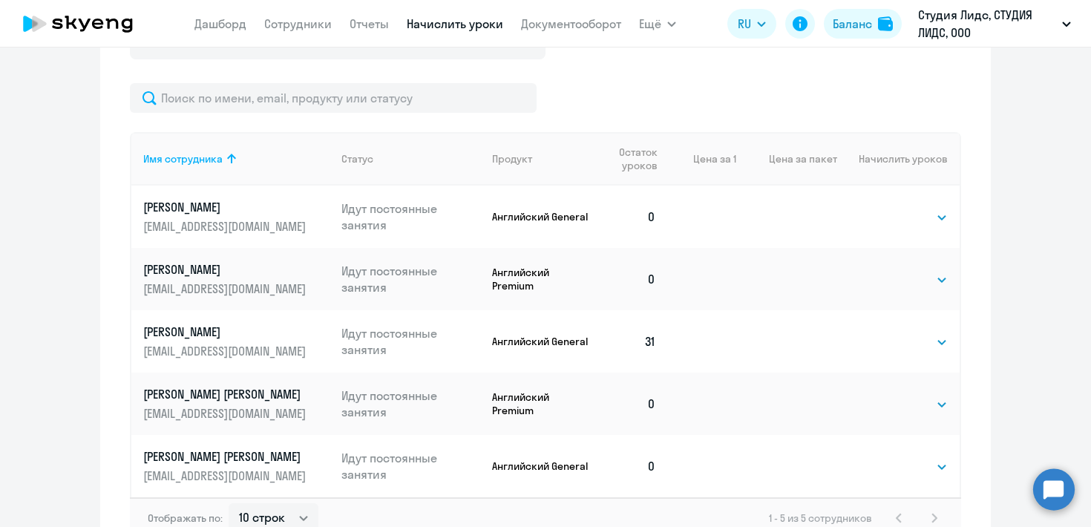
scroll to position [656, 0]
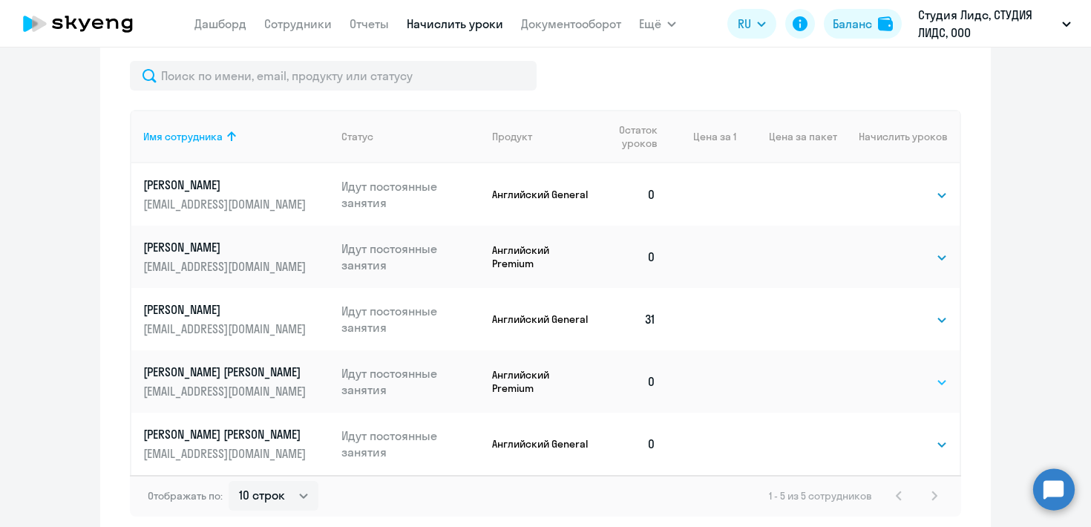
click at [892, 385] on select "Выбрать 4 8 16 32 64 96 128" at bounding box center [917, 382] width 61 height 18
select select "4"
click at [887, 373] on select "Выбрать 4 8 16 32 64 96 128" at bounding box center [917, 382] width 61 height 18
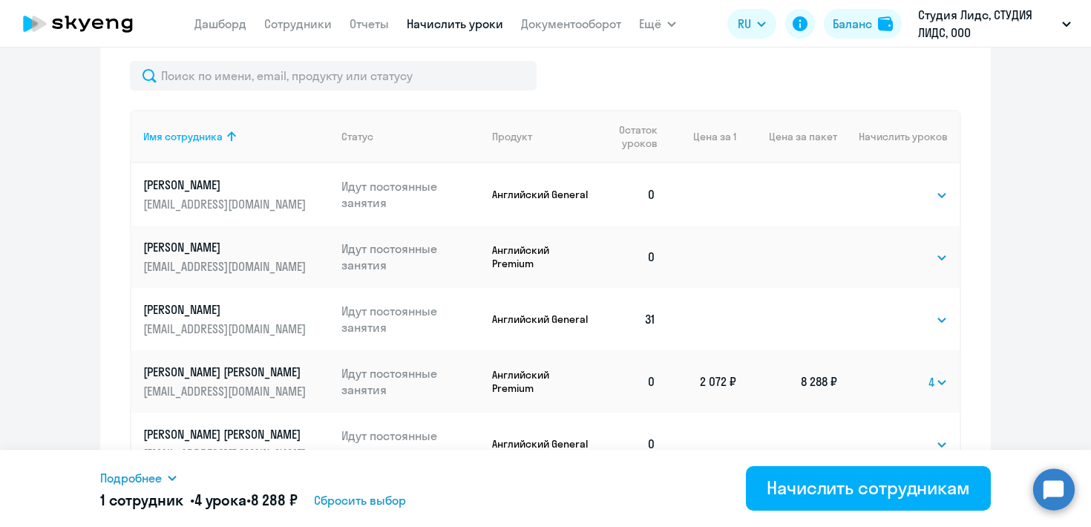
scroll to position [653, 0]
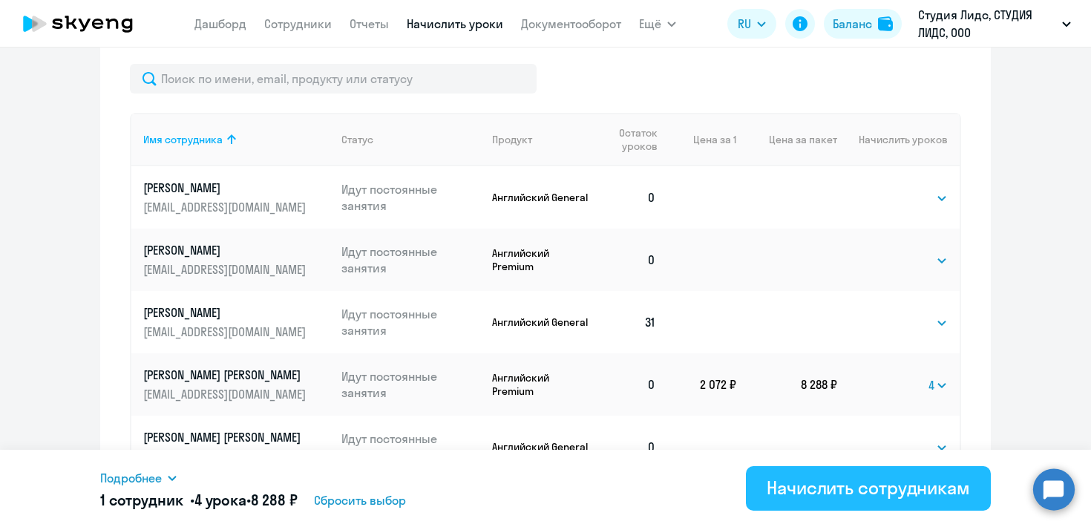
click at [866, 487] on div "Начислить сотрудникам" at bounding box center [868, 488] width 203 height 24
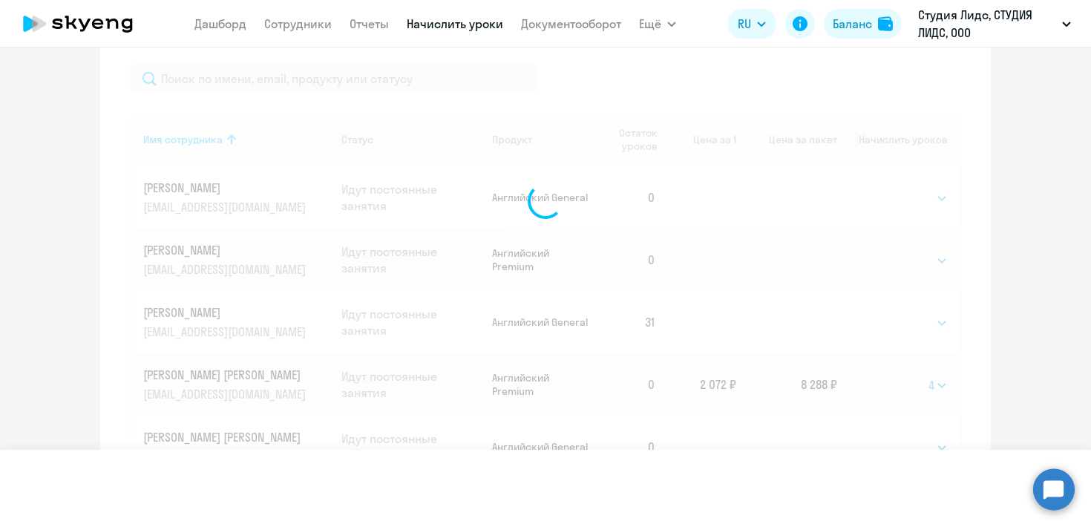
select select
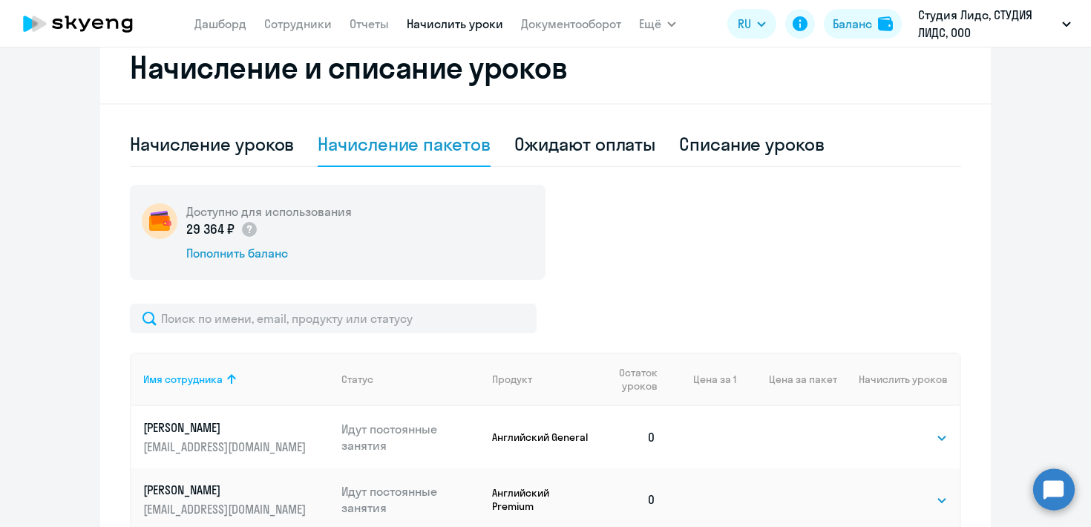
scroll to position [0, 0]
